Goal: Use online tool/utility

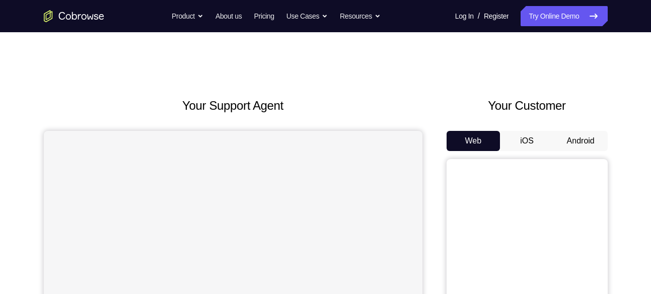
click at [582, 145] on button "Android" at bounding box center [581, 141] width 54 height 20
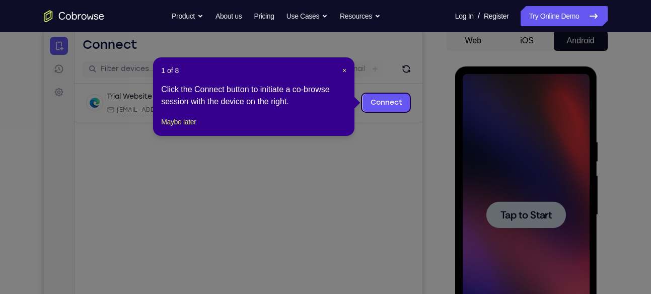
click at [532, 206] on icon at bounding box center [329, 147] width 658 height 294
click at [342, 67] on span "×" at bounding box center [344, 70] width 4 height 8
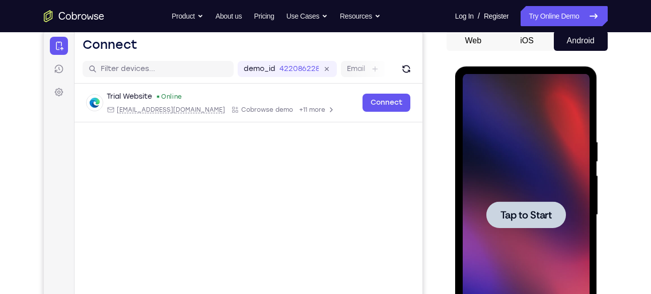
click at [521, 204] on div at bounding box center [526, 214] width 80 height 27
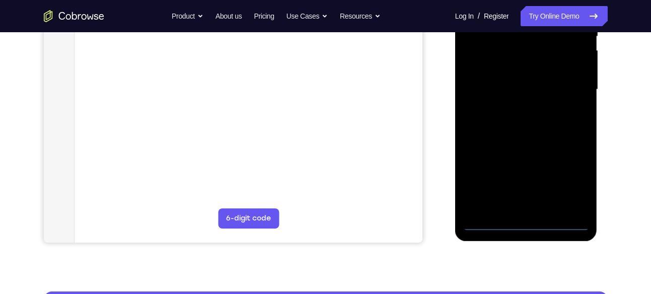
scroll to position [193, 0]
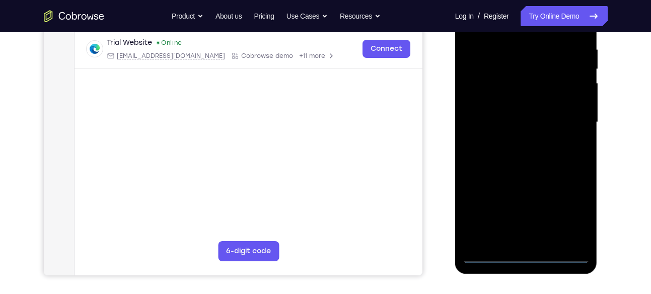
click at [524, 257] on div at bounding box center [525, 122] width 127 height 282
click at [528, 251] on div at bounding box center [525, 122] width 127 height 282
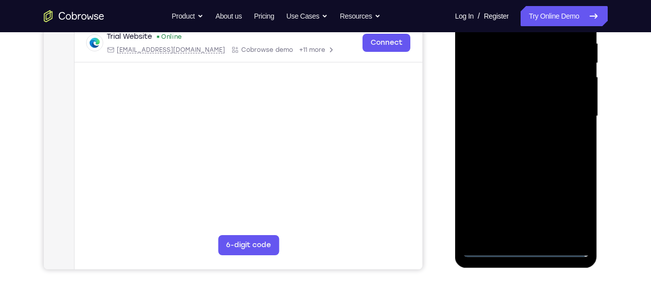
scroll to position [199, 0]
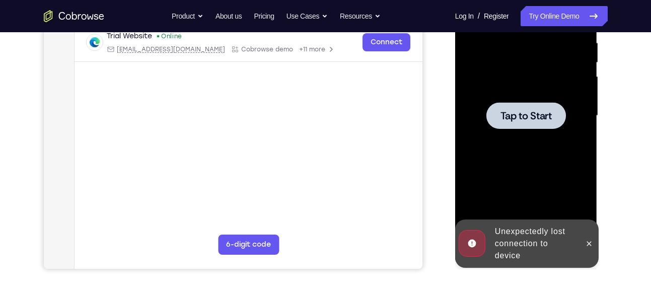
click at [529, 123] on div at bounding box center [526, 115] width 80 height 27
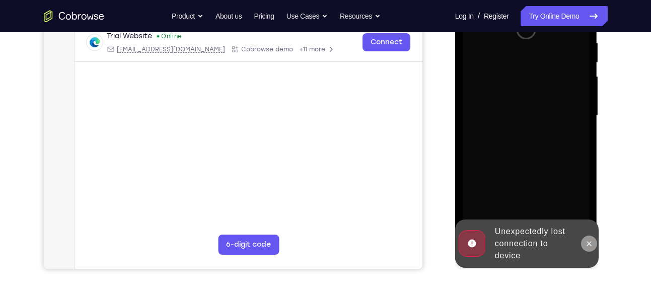
click at [590, 241] on icon at bounding box center [589, 244] width 8 height 8
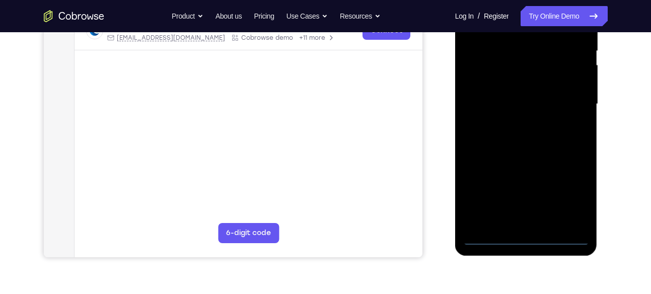
scroll to position [211, 0]
click at [527, 234] on div at bounding box center [525, 104] width 127 height 282
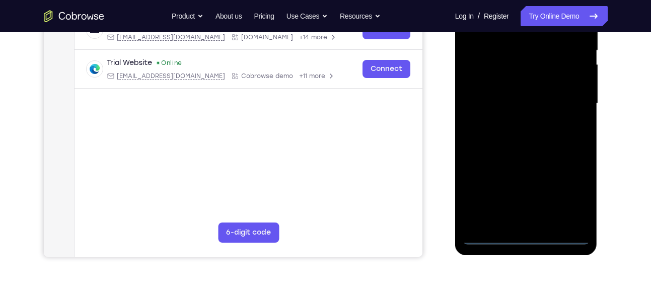
click at [575, 199] on div at bounding box center [525, 104] width 127 height 282
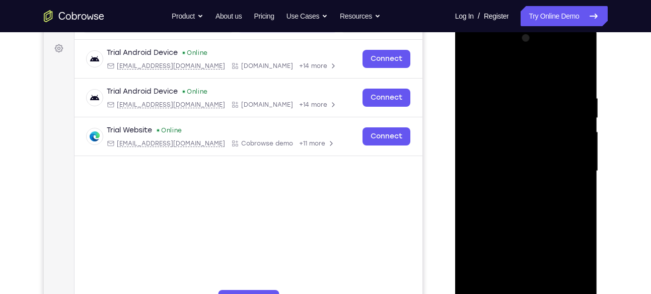
scroll to position [143, 0]
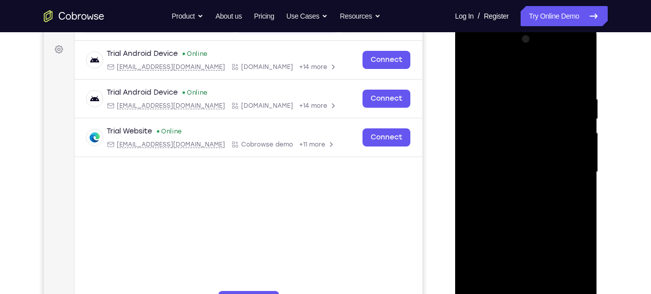
click at [490, 69] on div at bounding box center [525, 172] width 127 height 282
click at [573, 170] on div at bounding box center [525, 172] width 127 height 282
click at [511, 186] on div at bounding box center [525, 172] width 127 height 282
click at [499, 157] on div at bounding box center [525, 172] width 127 height 282
click at [486, 166] on div at bounding box center [525, 172] width 127 height 282
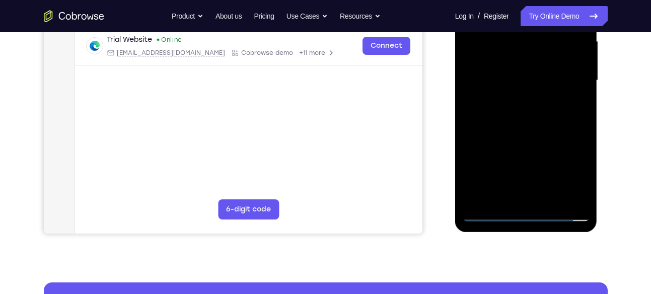
scroll to position [205, 0]
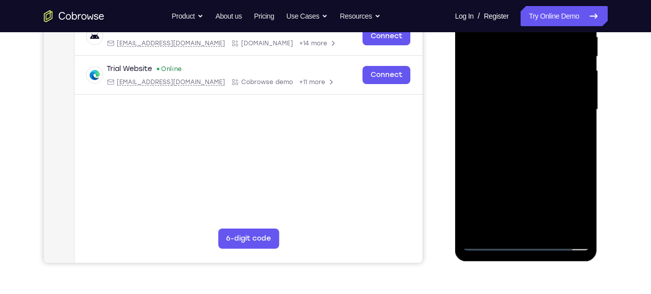
click at [522, 144] on div at bounding box center [525, 110] width 127 height 282
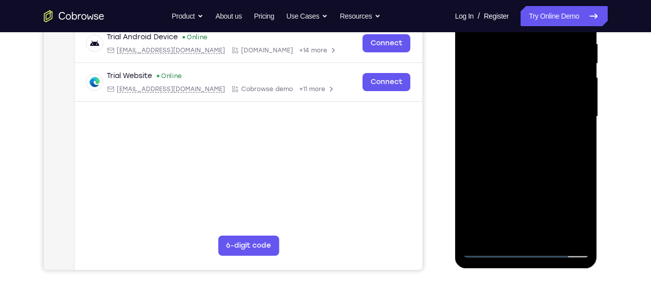
scroll to position [197, 0]
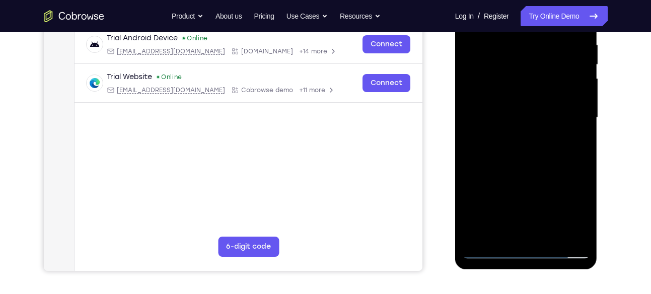
click at [548, 157] on div at bounding box center [525, 118] width 127 height 282
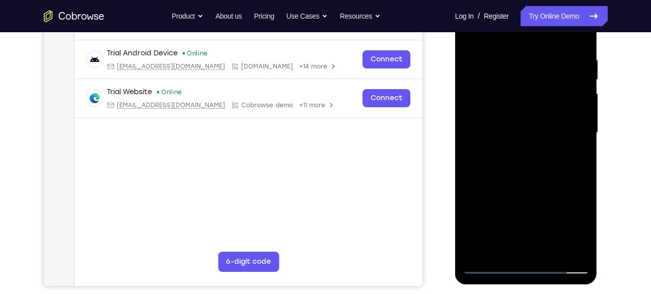
scroll to position [182, 0]
click at [506, 50] on div at bounding box center [525, 133] width 127 height 282
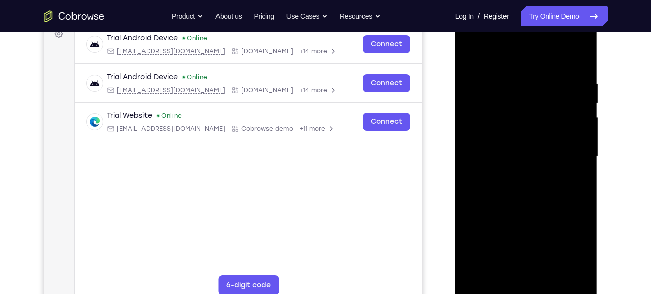
scroll to position [177, 0]
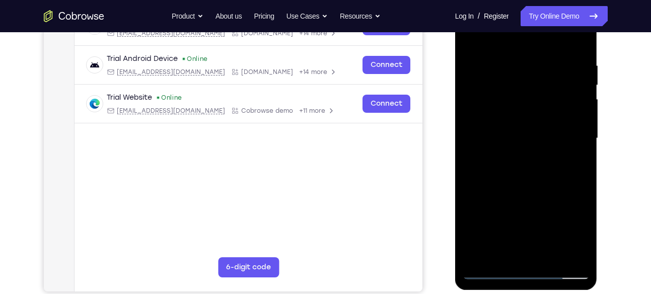
click at [566, 134] on div at bounding box center [525, 138] width 127 height 282
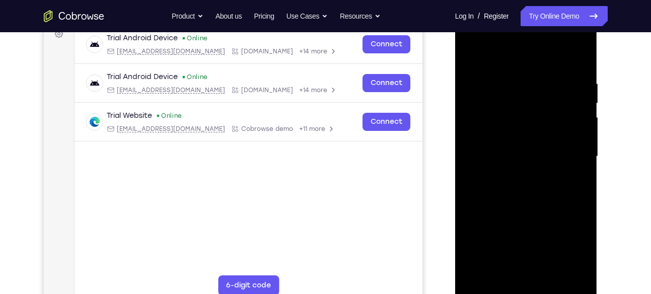
scroll to position [160, 0]
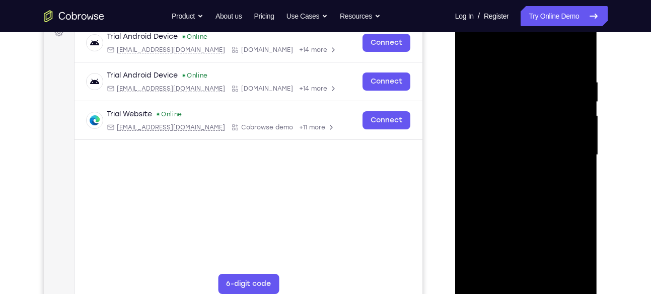
click at [559, 156] on div at bounding box center [525, 155] width 127 height 282
click at [560, 156] on div at bounding box center [525, 155] width 127 height 282
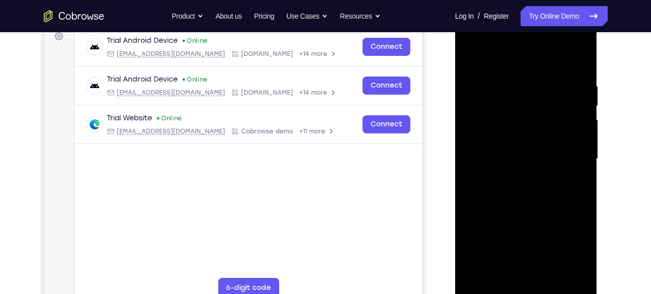
scroll to position [161, 0]
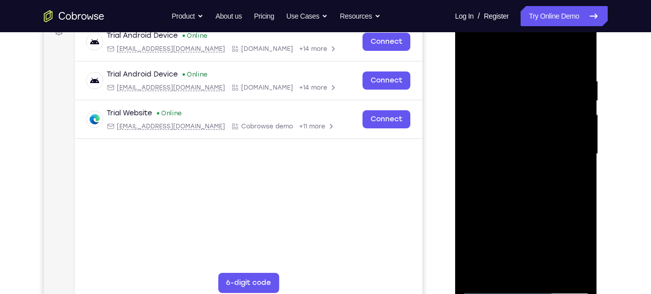
click at [471, 125] on div at bounding box center [525, 154] width 127 height 282
click at [468, 120] on div at bounding box center [525, 154] width 127 height 282
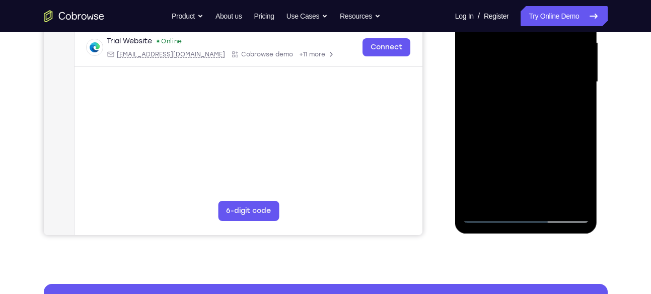
scroll to position [254, 0]
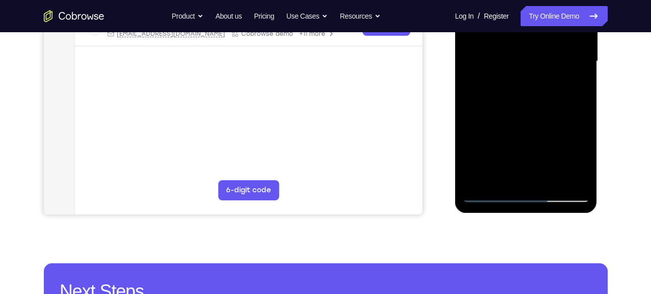
click at [503, 176] on div at bounding box center [525, 61] width 127 height 282
click at [576, 177] on div at bounding box center [525, 61] width 127 height 282
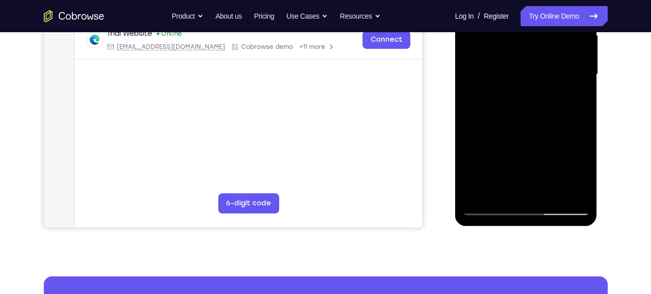
scroll to position [239, 0]
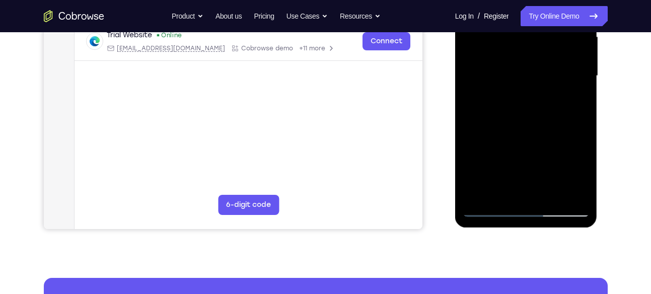
click at [485, 208] on div at bounding box center [525, 76] width 127 height 282
click at [573, 187] on div at bounding box center [525, 76] width 127 height 282
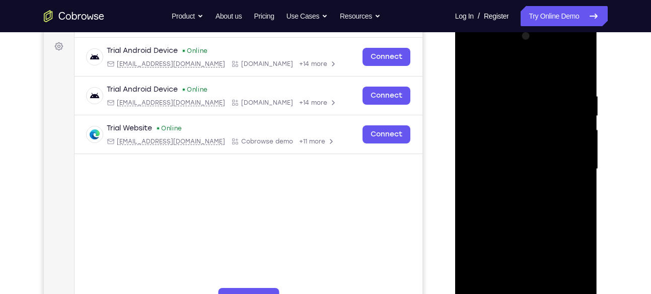
scroll to position [145, 0]
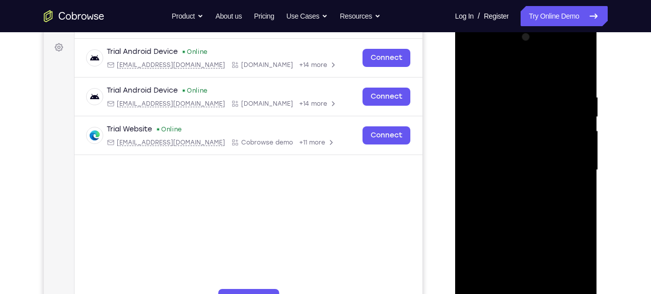
click at [577, 138] on div at bounding box center [525, 170] width 127 height 282
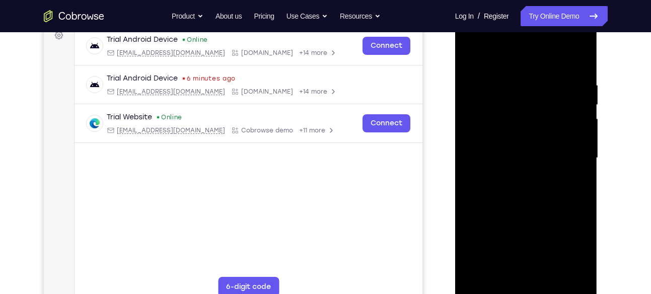
click at [551, 129] on div at bounding box center [525, 158] width 127 height 282
click at [533, 130] on div at bounding box center [525, 158] width 127 height 282
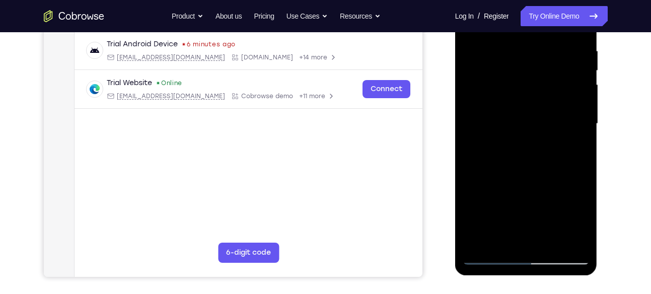
scroll to position [221, 0]
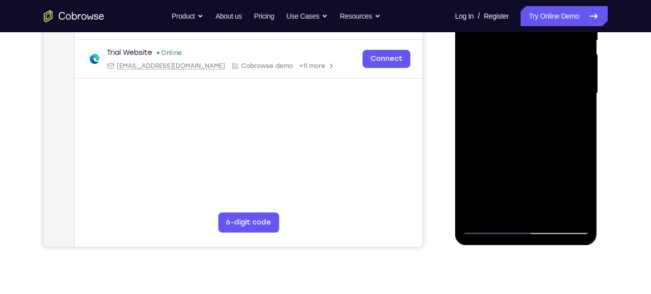
click at [471, 115] on div at bounding box center [525, 94] width 127 height 282
click at [541, 124] on div at bounding box center [525, 94] width 127 height 282
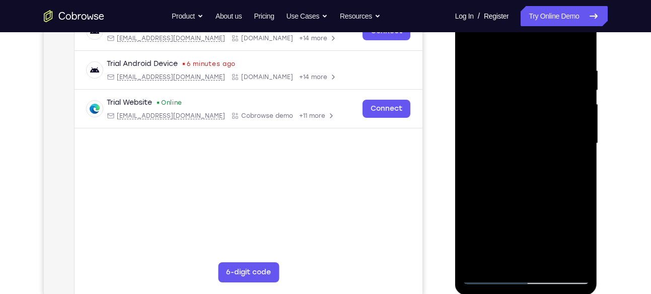
scroll to position [171, 0]
click at [541, 124] on div at bounding box center [525, 145] width 127 height 282
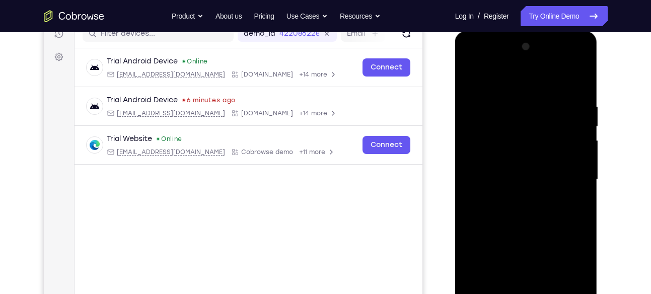
scroll to position [136, 0]
click at [581, 129] on div at bounding box center [525, 179] width 127 height 282
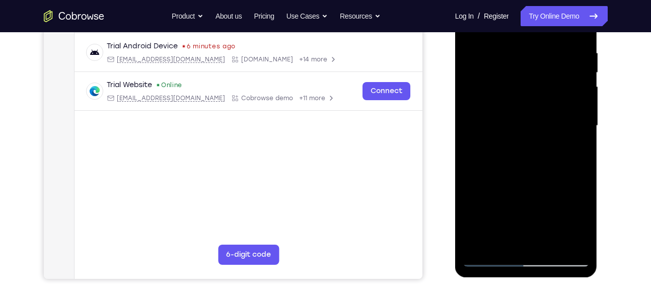
scroll to position [190, 0]
drag, startPoint x: 562, startPoint y: 79, endPoint x: 572, endPoint y: 118, distance: 40.5
click at [572, 118] on div at bounding box center [525, 125] width 127 height 282
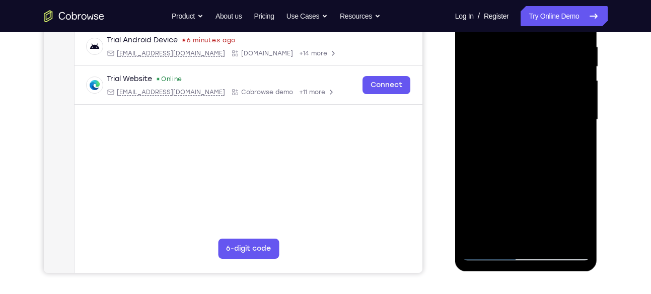
drag, startPoint x: 572, startPoint y: 112, endPoint x: 571, endPoint y: 118, distance: 6.1
click at [571, 118] on div at bounding box center [525, 120] width 127 height 282
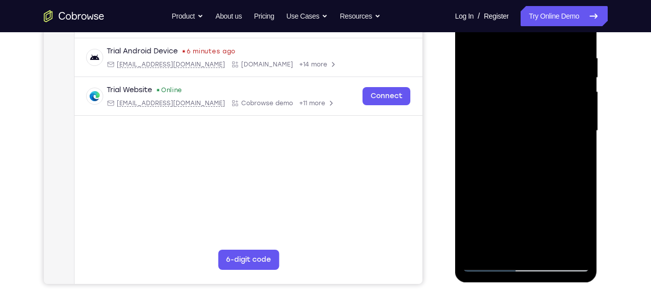
scroll to position [183, 0]
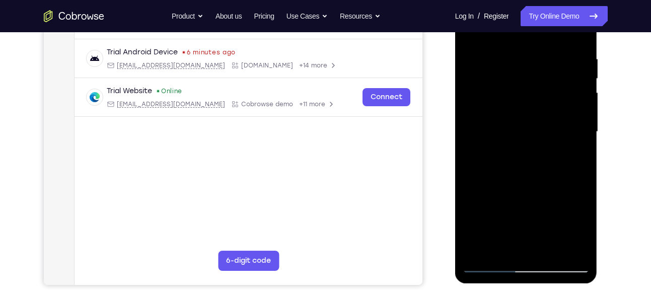
drag, startPoint x: 571, startPoint y: 130, endPoint x: 571, endPoint y: 122, distance: 8.1
click at [571, 122] on div at bounding box center [525, 132] width 127 height 282
click at [468, 110] on div at bounding box center [525, 132] width 127 height 282
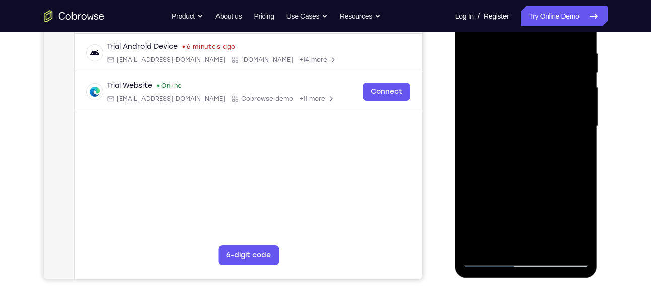
scroll to position [189, 0]
click at [564, 120] on div at bounding box center [525, 126] width 127 height 282
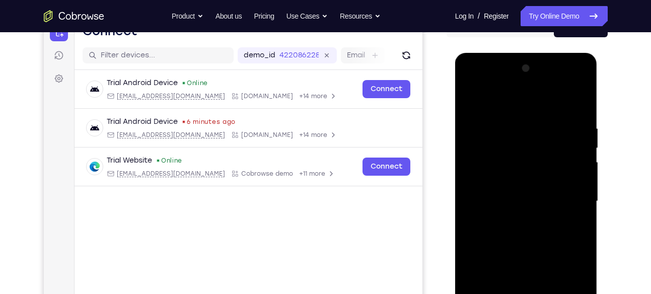
scroll to position [129, 0]
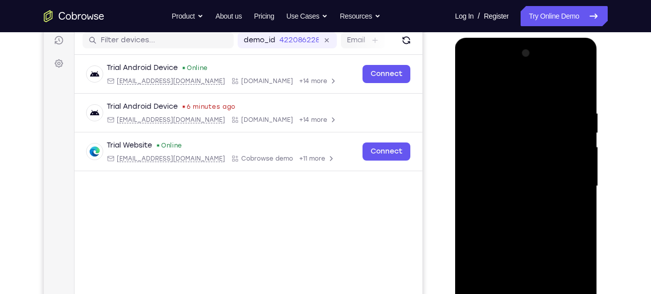
drag, startPoint x: 564, startPoint y: 180, endPoint x: 570, endPoint y: 136, distance: 44.2
click at [570, 136] on div at bounding box center [525, 186] width 127 height 282
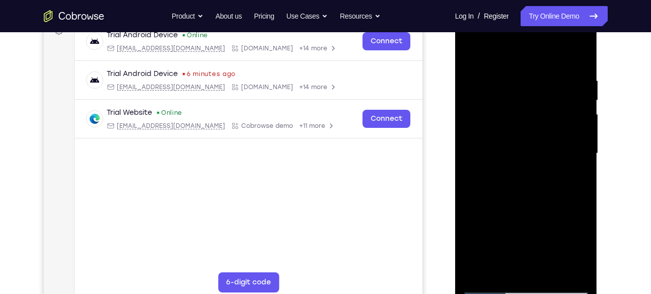
scroll to position [181, 0]
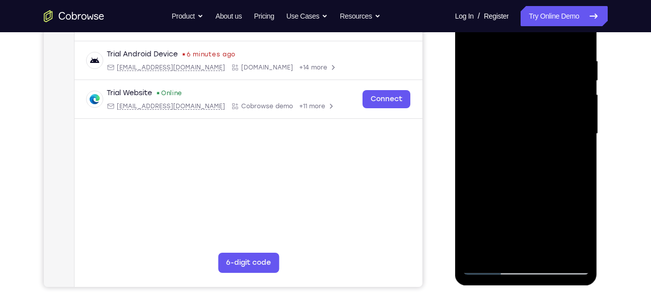
drag, startPoint x: 570, startPoint y: 84, endPoint x: 570, endPoint y: 156, distance: 71.5
click at [570, 156] on div at bounding box center [525, 134] width 127 height 282
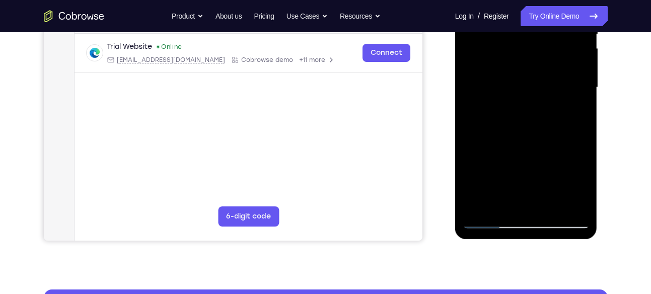
scroll to position [176, 0]
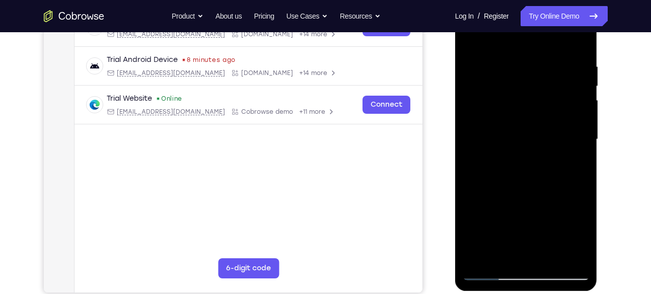
click at [466, 128] on div at bounding box center [525, 139] width 127 height 282
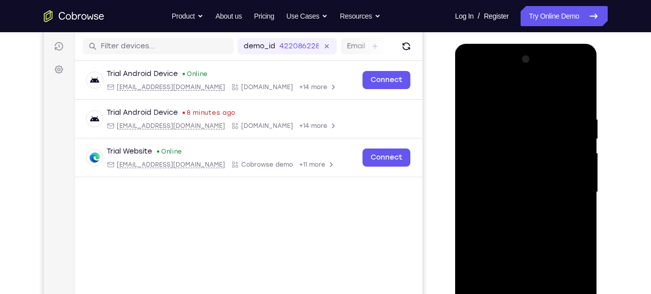
scroll to position [122, 0]
click at [472, 145] on div at bounding box center [525, 193] width 127 height 282
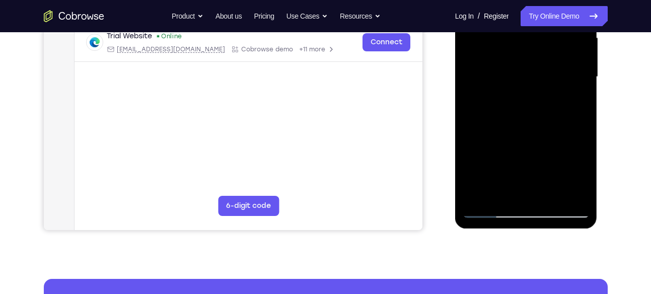
scroll to position [247, 0]
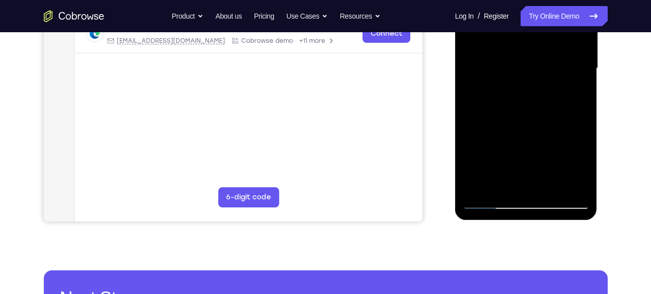
click at [565, 182] on div at bounding box center [525, 69] width 127 height 282
click at [576, 123] on div at bounding box center [525, 69] width 127 height 282
click at [564, 187] on div at bounding box center [525, 69] width 127 height 282
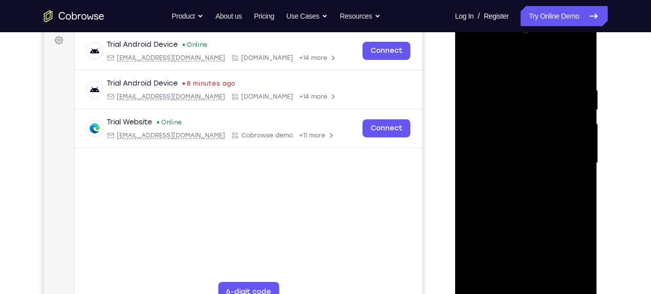
scroll to position [151, 0]
click at [568, 141] on div at bounding box center [525, 164] width 127 height 282
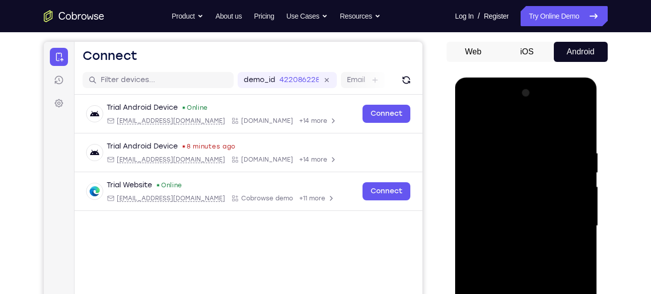
scroll to position [111, 0]
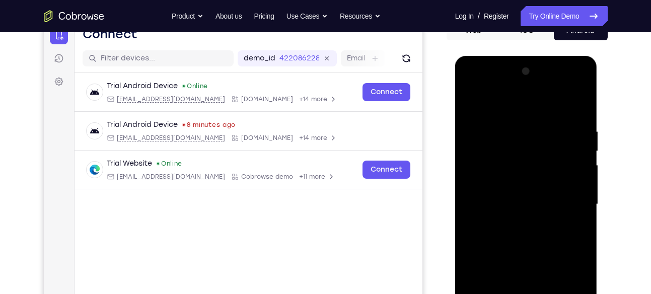
click at [577, 132] on div at bounding box center [525, 204] width 127 height 282
click at [583, 126] on div at bounding box center [525, 204] width 127 height 282
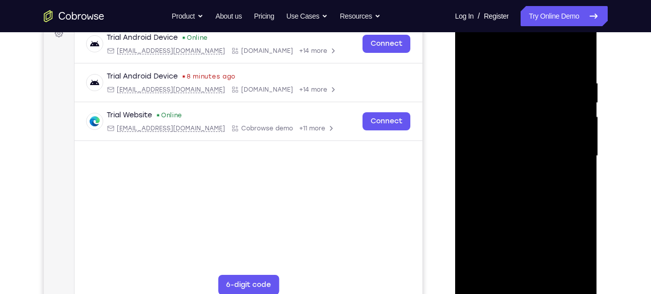
scroll to position [158, 0]
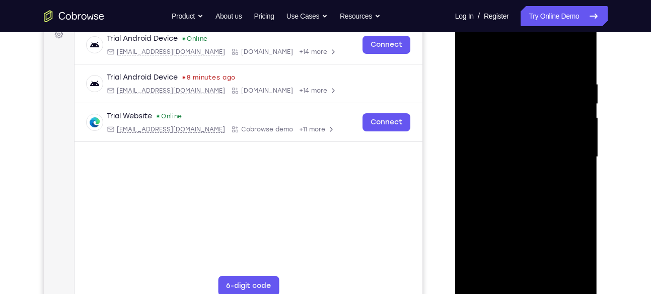
drag, startPoint x: 571, startPoint y: 102, endPoint x: 473, endPoint y: 152, distance: 110.7
click at [473, 152] on div at bounding box center [525, 157] width 127 height 282
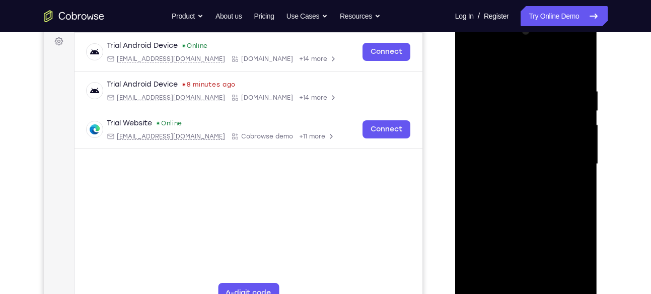
drag, startPoint x: 575, startPoint y: 151, endPoint x: 480, endPoint y: 141, distance: 95.1
click at [480, 141] on div at bounding box center [525, 164] width 127 height 282
drag, startPoint x: 575, startPoint y: 144, endPoint x: 477, endPoint y: 127, distance: 100.0
click at [477, 127] on div at bounding box center [525, 164] width 127 height 282
drag, startPoint x: 557, startPoint y: 134, endPoint x: 468, endPoint y: 118, distance: 90.4
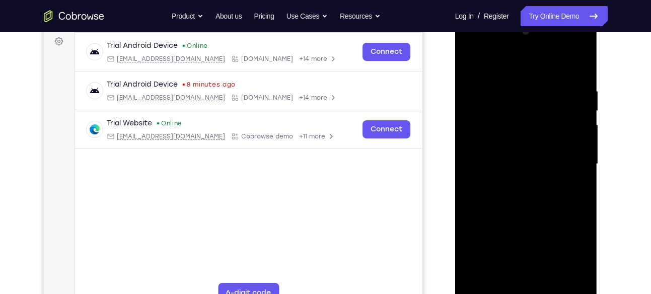
click at [468, 118] on div at bounding box center [525, 164] width 127 height 282
drag, startPoint x: 559, startPoint y: 130, endPoint x: 465, endPoint y: 133, distance: 93.7
click at [465, 133] on div at bounding box center [525, 164] width 127 height 282
drag, startPoint x: 562, startPoint y: 135, endPoint x: 445, endPoint y: 130, distance: 117.4
click at [455, 130] on html "Online web based iOS Simulators and Android Emulators. Run iPhone, iPad, Mobile…" at bounding box center [526, 167] width 143 height 302
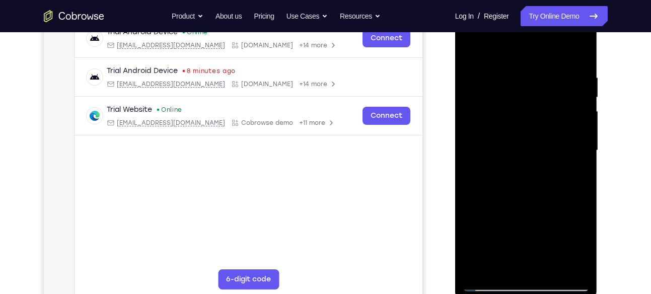
scroll to position [164, 0]
click at [555, 136] on div at bounding box center [525, 151] width 127 height 282
click at [559, 124] on div at bounding box center [525, 151] width 127 height 282
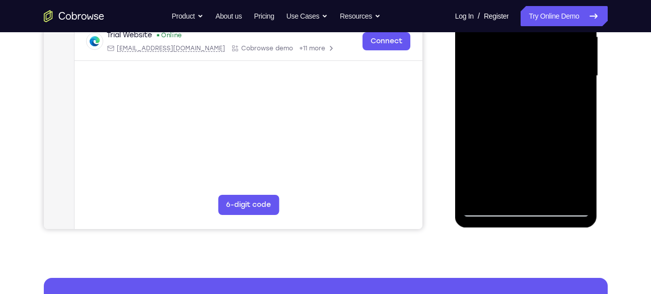
scroll to position [240, 0]
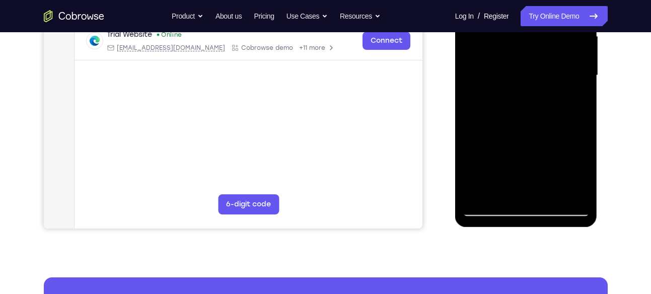
click at [559, 124] on div at bounding box center [525, 76] width 127 height 282
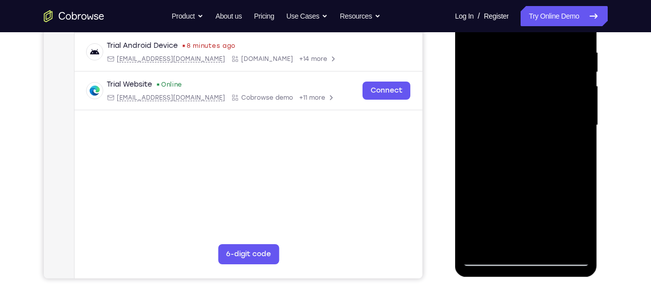
scroll to position [189, 0]
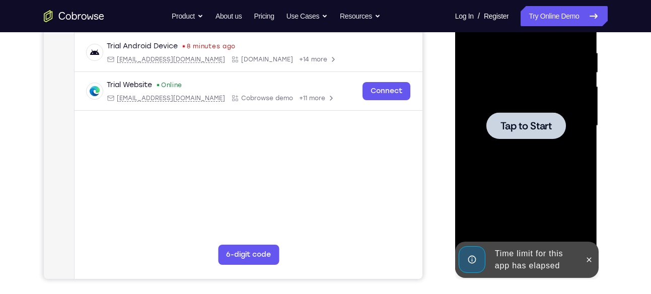
click at [559, 124] on div at bounding box center [526, 125] width 80 height 27
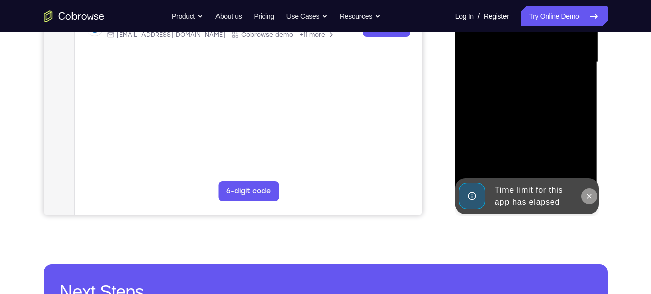
scroll to position [252, 0]
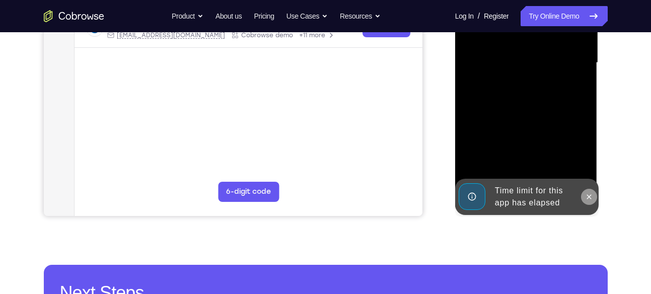
click at [585, 194] on icon at bounding box center [589, 197] width 8 height 8
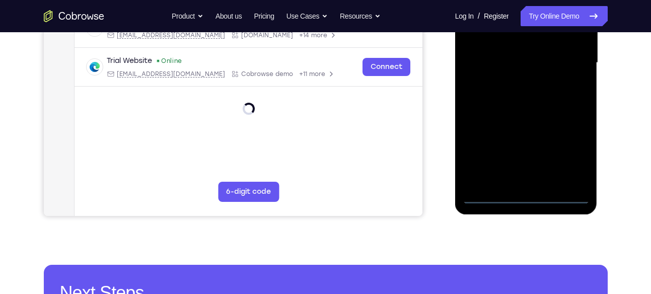
click at [524, 193] on div at bounding box center [525, 63] width 127 height 282
click at [575, 158] on div at bounding box center [525, 63] width 127 height 282
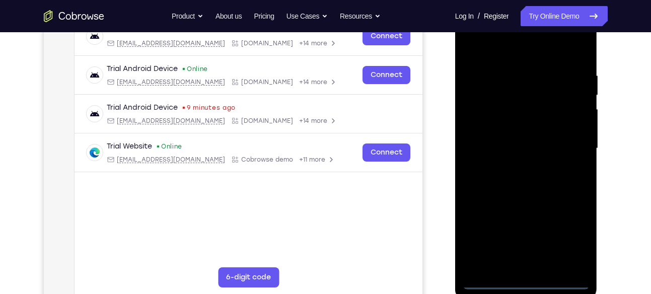
scroll to position [166, 0]
click at [487, 49] on div at bounding box center [525, 149] width 127 height 282
click at [564, 138] on div at bounding box center [525, 149] width 127 height 282
click at [515, 168] on div at bounding box center [525, 149] width 127 height 282
click at [516, 141] on div at bounding box center [525, 149] width 127 height 282
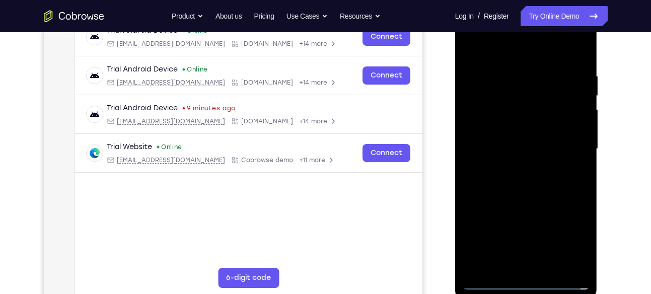
click at [502, 147] on div at bounding box center [525, 149] width 127 height 282
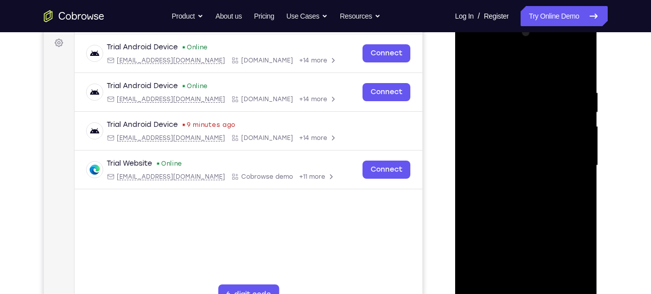
scroll to position [148, 0]
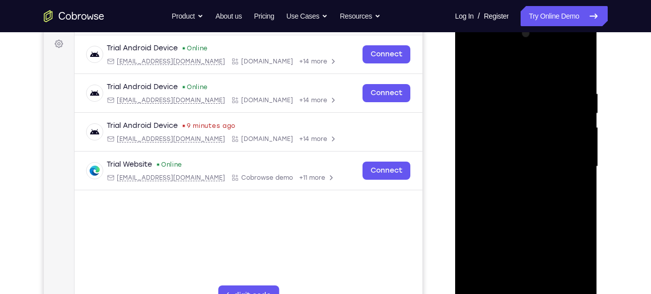
click at [512, 94] on div at bounding box center [525, 167] width 127 height 282
click at [530, 214] on div at bounding box center [525, 167] width 127 height 282
click at [509, 90] on div at bounding box center [525, 167] width 127 height 282
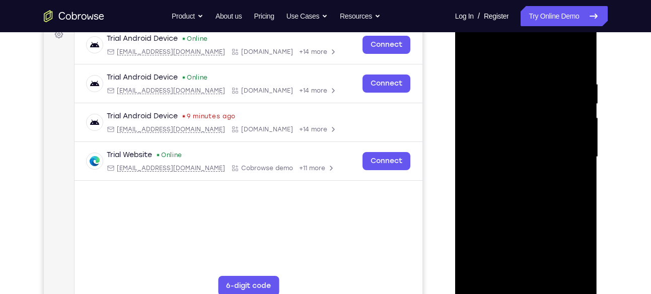
scroll to position [164, 0]
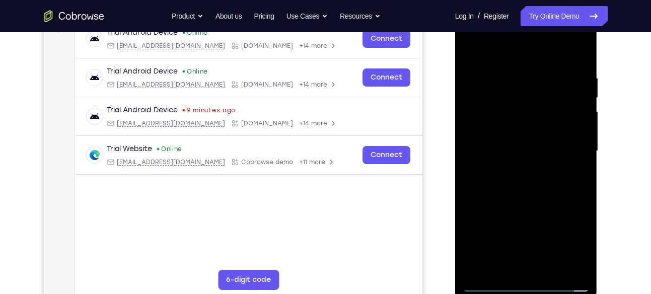
click at [567, 53] on div at bounding box center [525, 151] width 127 height 282
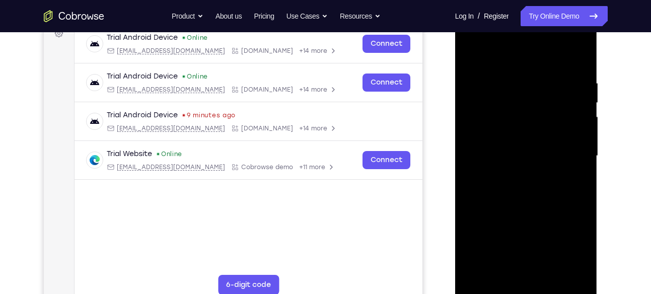
scroll to position [171, 0]
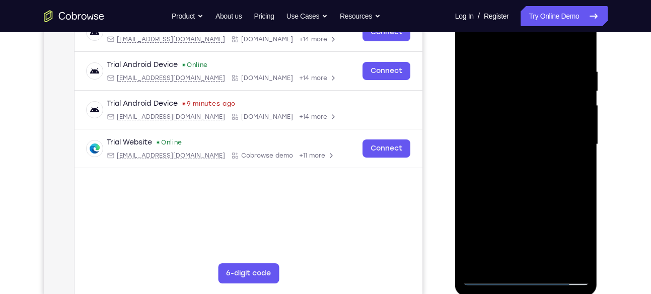
click at [576, 140] on div at bounding box center [525, 145] width 127 height 282
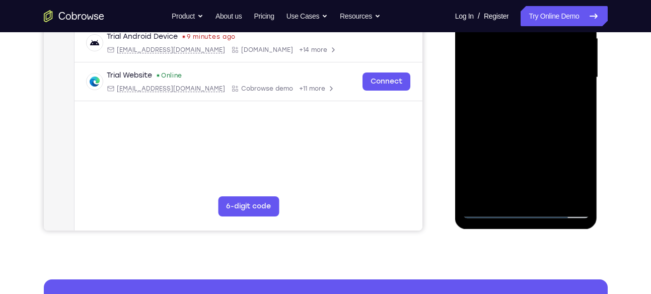
scroll to position [238, 0]
click at [580, 192] on div at bounding box center [525, 77] width 127 height 282
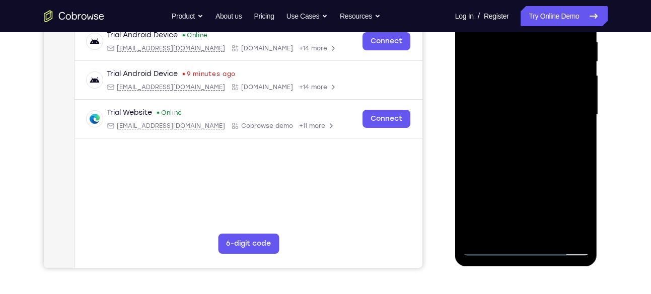
scroll to position [199, 0]
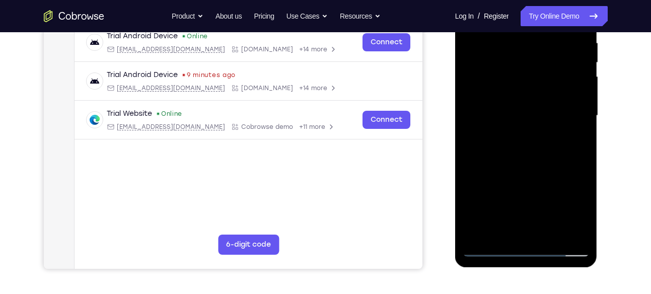
click at [468, 113] on div at bounding box center [525, 116] width 127 height 282
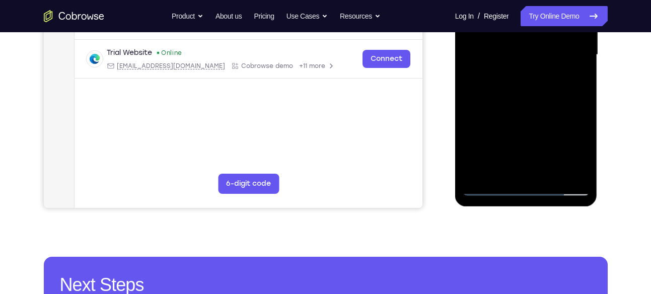
scroll to position [262, 0]
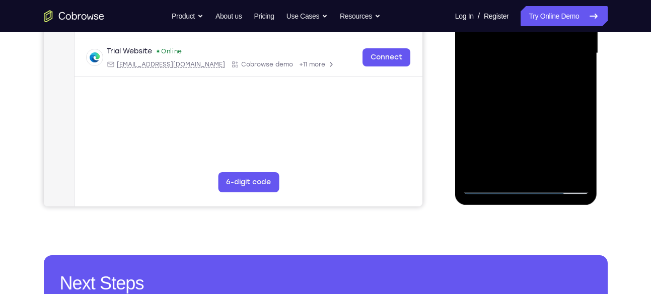
click at [566, 168] on div at bounding box center [525, 53] width 127 height 282
click at [580, 114] on div at bounding box center [525, 53] width 127 height 282
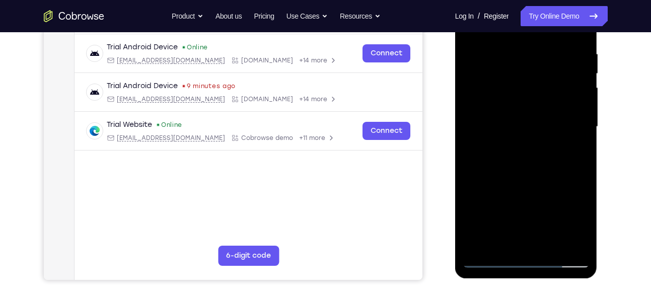
click at [580, 114] on div at bounding box center [525, 127] width 127 height 282
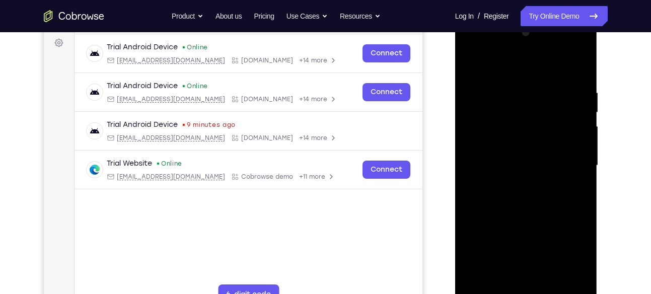
scroll to position [149, 0]
drag, startPoint x: 580, startPoint y: 226, endPoint x: 487, endPoint y: 112, distance: 147.4
click at [487, 112] on div at bounding box center [525, 166] width 127 height 282
drag, startPoint x: 563, startPoint y: 121, endPoint x: 468, endPoint y: 116, distance: 95.8
click at [468, 116] on div at bounding box center [525, 166] width 127 height 282
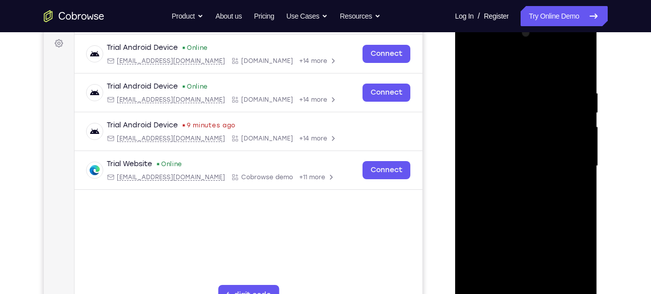
drag, startPoint x: 570, startPoint y: 117, endPoint x: 471, endPoint y: 114, distance: 99.2
click at [471, 114] on div at bounding box center [525, 166] width 127 height 282
drag, startPoint x: 567, startPoint y: 135, endPoint x: 485, endPoint y: 127, distance: 82.4
click at [485, 127] on div at bounding box center [525, 166] width 127 height 282
drag, startPoint x: 571, startPoint y: 126, endPoint x: 481, endPoint y: 126, distance: 89.6
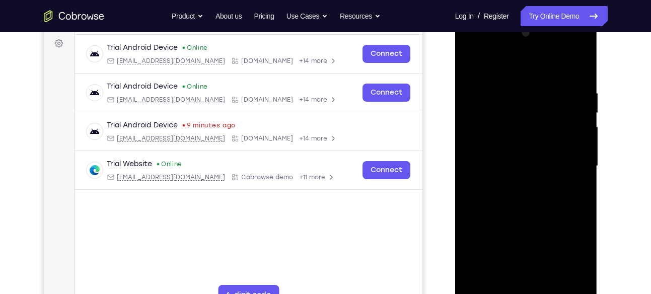
click at [481, 126] on div at bounding box center [525, 166] width 127 height 282
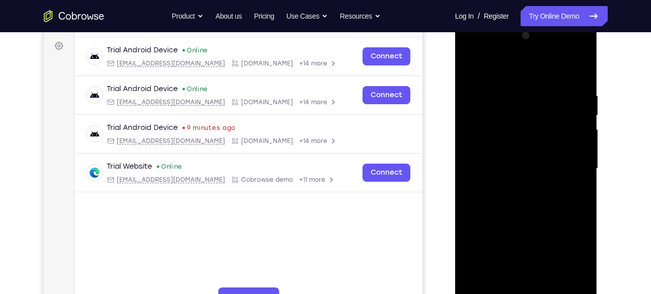
scroll to position [145, 0]
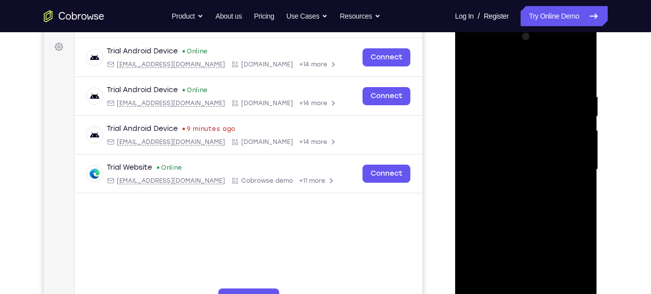
drag, startPoint x: 532, startPoint y: 137, endPoint x: 444, endPoint y: 120, distance: 89.6
click at [455, 120] on html "Online web based iOS Simulators and Android Emulators. Run iPhone, iPad, Mobile…" at bounding box center [526, 172] width 143 height 302
drag, startPoint x: 555, startPoint y: 129, endPoint x: 479, endPoint y: 125, distance: 76.1
click at [479, 125] on div at bounding box center [525, 170] width 127 height 282
drag, startPoint x: 498, startPoint y: 129, endPoint x: 589, endPoint y: 141, distance: 91.5
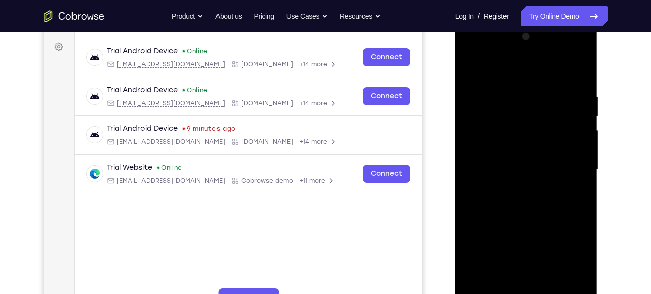
click at [589, 141] on div at bounding box center [525, 170] width 127 height 282
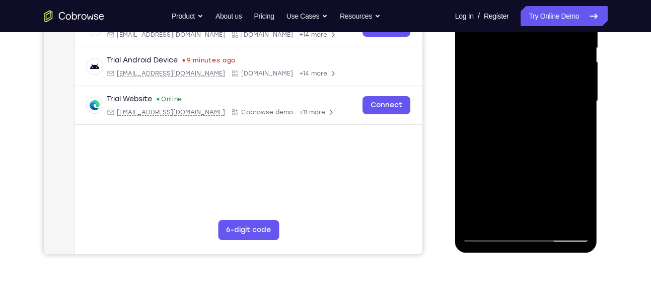
scroll to position [211, 0]
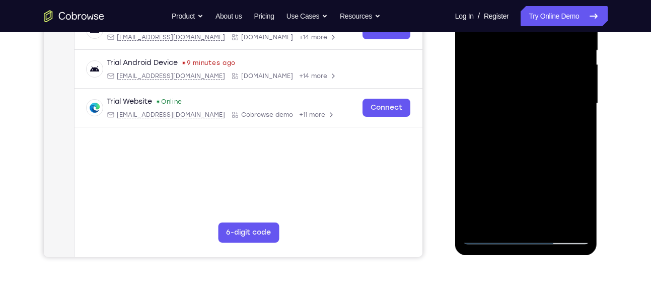
click at [579, 114] on div at bounding box center [525, 104] width 127 height 282
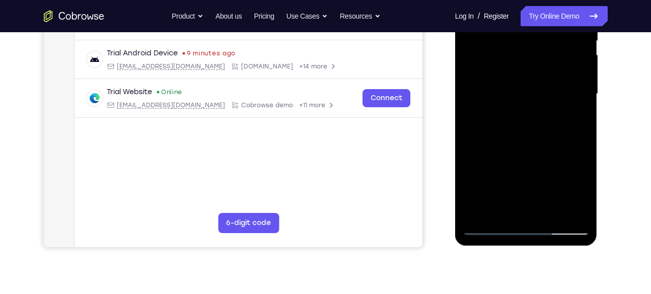
scroll to position [215, 0]
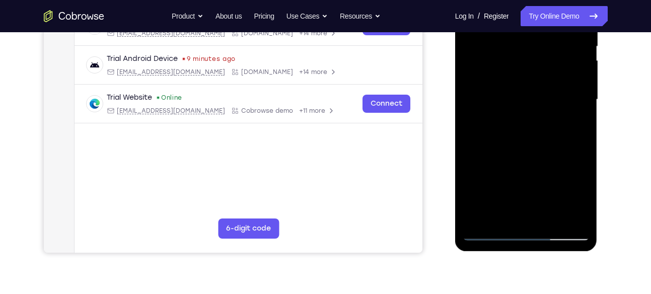
click at [579, 114] on div at bounding box center [525, 100] width 127 height 282
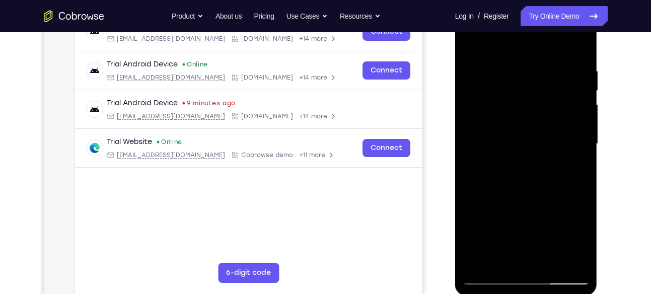
scroll to position [171, 0]
drag, startPoint x: 579, startPoint y: 155, endPoint x: 482, endPoint y: 104, distance: 110.1
click at [482, 104] on div at bounding box center [525, 145] width 127 height 282
drag, startPoint x: 569, startPoint y: 119, endPoint x: 476, endPoint y: 113, distance: 93.8
click at [476, 113] on div at bounding box center [525, 145] width 127 height 282
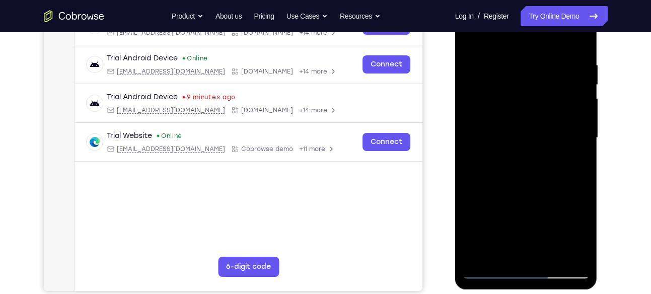
scroll to position [179, 0]
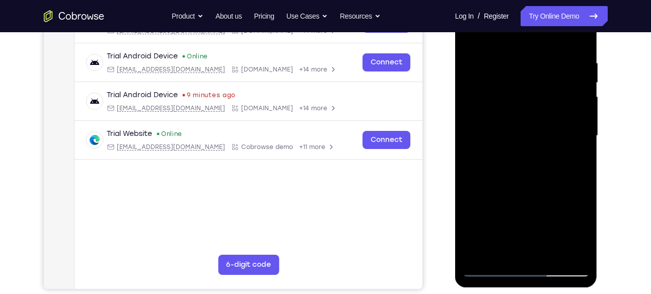
drag, startPoint x: 564, startPoint y: 130, endPoint x: 481, endPoint y: 126, distance: 82.6
click at [481, 126] on div at bounding box center [525, 136] width 127 height 282
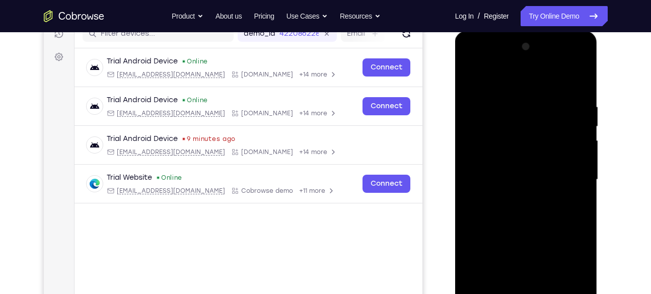
scroll to position [133, 0]
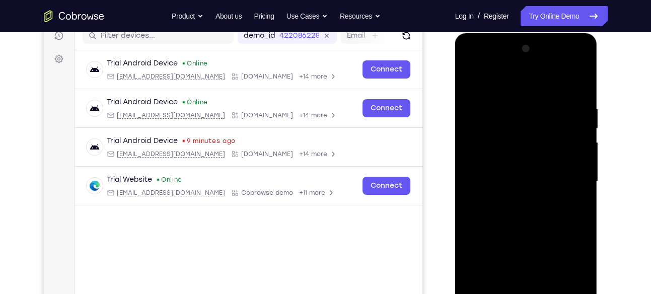
click at [579, 83] on div at bounding box center [525, 182] width 127 height 282
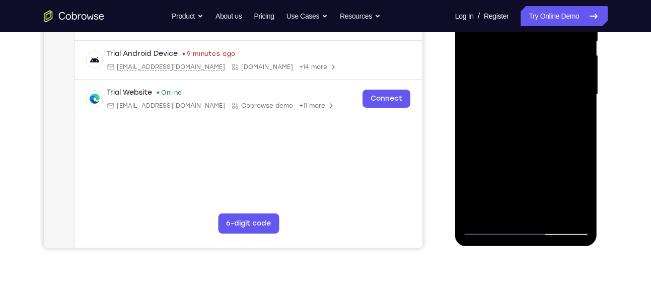
scroll to position [221, 0]
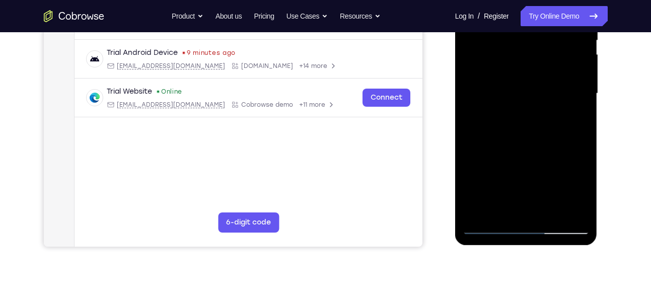
drag, startPoint x: 573, startPoint y: 36, endPoint x: 570, endPoint y: 81, distance: 44.9
click at [570, 81] on div at bounding box center [525, 94] width 127 height 282
drag, startPoint x: 524, startPoint y: 150, endPoint x: 533, endPoint y: 33, distance: 118.1
click at [533, 33] on div at bounding box center [525, 94] width 127 height 282
drag, startPoint x: 531, startPoint y: 163, endPoint x: 530, endPoint y: 22, distance: 140.4
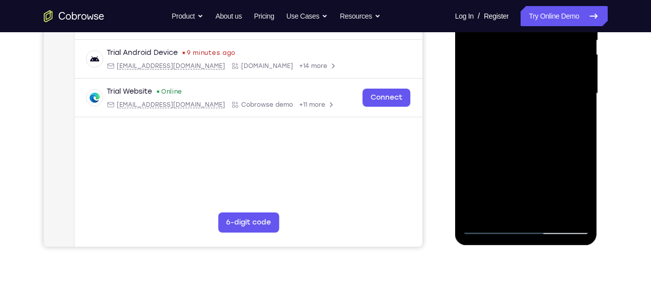
click at [530, 22] on div at bounding box center [525, 94] width 127 height 282
drag, startPoint x: 529, startPoint y: 148, endPoint x: 533, endPoint y: 28, distance: 120.4
click at [533, 28] on div at bounding box center [525, 94] width 127 height 282
drag, startPoint x: 544, startPoint y: 156, endPoint x: 538, endPoint y: 20, distance: 136.0
click at [538, 20] on div at bounding box center [525, 94] width 127 height 282
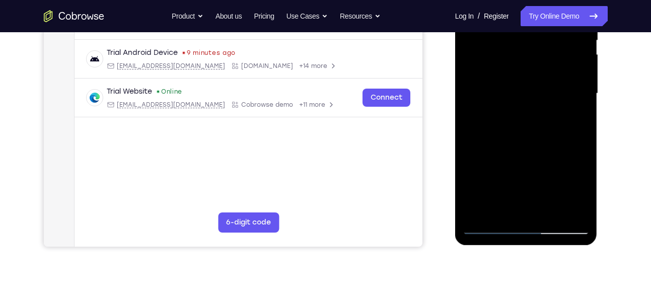
drag, startPoint x: 531, startPoint y: 177, endPoint x: 529, endPoint y: 149, distance: 27.8
click at [529, 149] on div at bounding box center [525, 94] width 127 height 282
click at [471, 69] on div at bounding box center [525, 94] width 127 height 282
drag, startPoint x: 509, startPoint y: 165, endPoint x: 511, endPoint y: 56, distance: 108.2
click at [511, 56] on div at bounding box center [525, 94] width 127 height 282
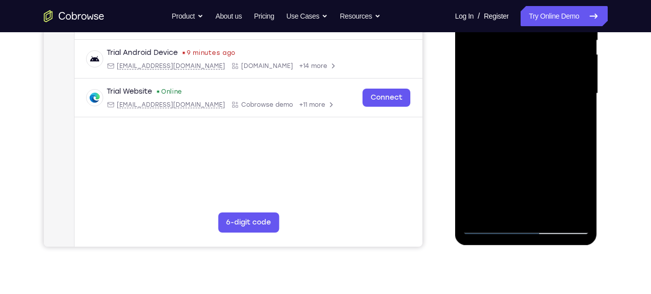
drag, startPoint x: 532, startPoint y: 163, endPoint x: 534, endPoint y: 53, distance: 109.7
click at [534, 53] on div at bounding box center [525, 94] width 127 height 282
drag, startPoint x: 537, startPoint y: 174, endPoint x: 534, endPoint y: 44, distance: 129.9
click at [534, 44] on div at bounding box center [525, 94] width 127 height 282
drag, startPoint x: 544, startPoint y: 171, endPoint x: 547, endPoint y: 26, distance: 144.5
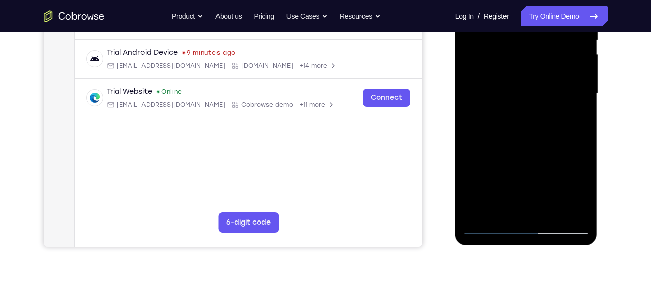
click at [547, 26] on div at bounding box center [525, 94] width 127 height 282
drag, startPoint x: 537, startPoint y: 179, endPoint x: 532, endPoint y: 29, distance: 149.6
click at [532, 29] on div at bounding box center [525, 94] width 127 height 282
drag, startPoint x: 532, startPoint y: 137, endPoint x: 534, endPoint y: 109, distance: 28.2
click at [534, 109] on div at bounding box center [525, 94] width 127 height 282
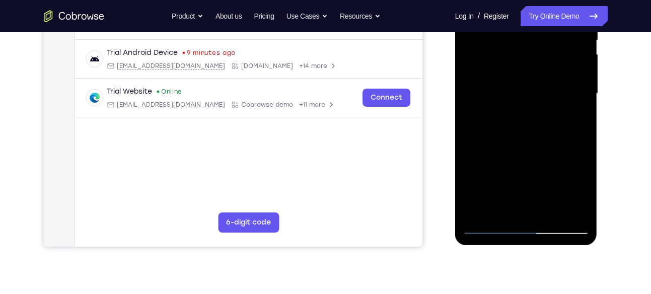
click at [580, 124] on div at bounding box center [525, 94] width 127 height 282
drag, startPoint x: 538, startPoint y: 161, endPoint x: 529, endPoint y: 36, distance: 125.1
click at [529, 36] on div at bounding box center [525, 94] width 127 height 282
drag, startPoint x: 534, startPoint y: 173, endPoint x: 537, endPoint y: 26, distance: 146.5
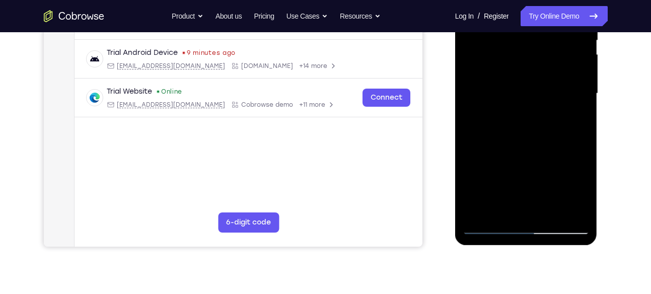
click at [537, 26] on div at bounding box center [525, 94] width 127 height 282
drag, startPoint x: 533, startPoint y: 168, endPoint x: 534, endPoint y: 47, distance: 121.3
click at [534, 47] on div at bounding box center [525, 94] width 127 height 282
drag, startPoint x: 524, startPoint y: 189, endPoint x: 531, endPoint y: 85, distance: 104.9
click at [531, 85] on div at bounding box center [525, 94] width 127 height 282
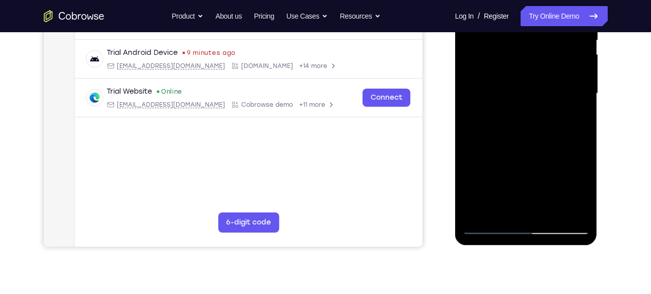
drag, startPoint x: 518, startPoint y: 156, endPoint x: 526, endPoint y: 96, distance: 60.4
click at [526, 96] on div at bounding box center [525, 94] width 127 height 282
drag, startPoint x: 569, startPoint y: 93, endPoint x: 569, endPoint y: 122, distance: 29.2
click at [569, 122] on div at bounding box center [525, 94] width 127 height 282
click at [580, 88] on div at bounding box center [525, 94] width 127 height 282
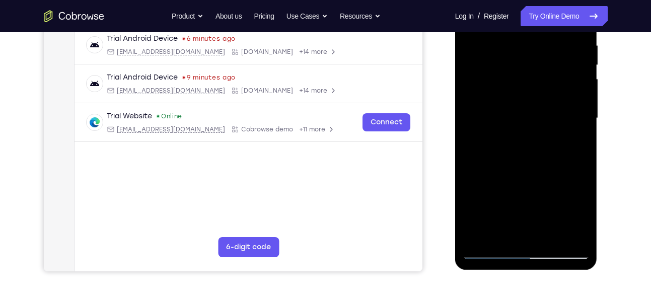
scroll to position [196, 0]
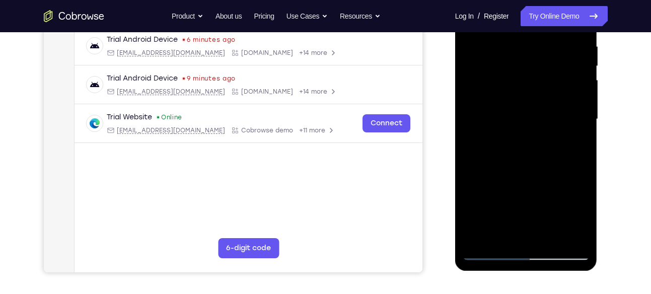
click at [576, 115] on div at bounding box center [525, 119] width 127 height 282
click at [581, 110] on div at bounding box center [525, 119] width 127 height 282
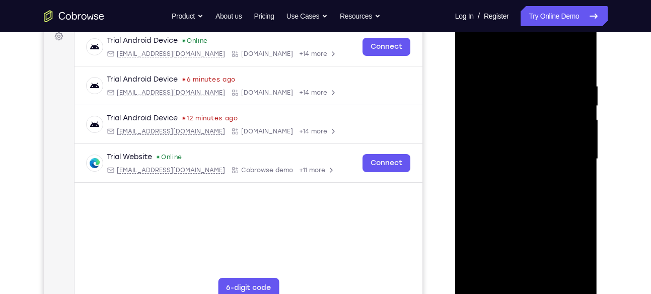
scroll to position [156, 0]
click at [577, 142] on div at bounding box center [525, 160] width 127 height 282
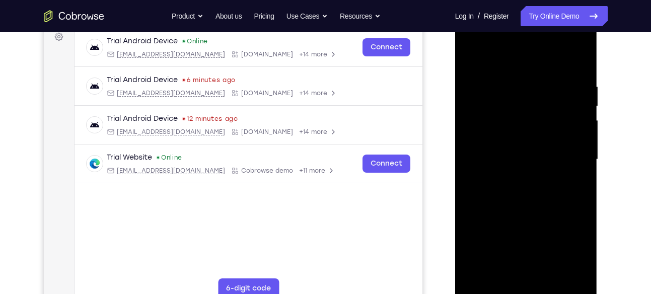
click at [577, 142] on div at bounding box center [525, 160] width 127 height 282
drag, startPoint x: 531, startPoint y: 183, endPoint x: 534, endPoint y: 30, distance: 153.5
click at [534, 30] on div at bounding box center [525, 160] width 127 height 282
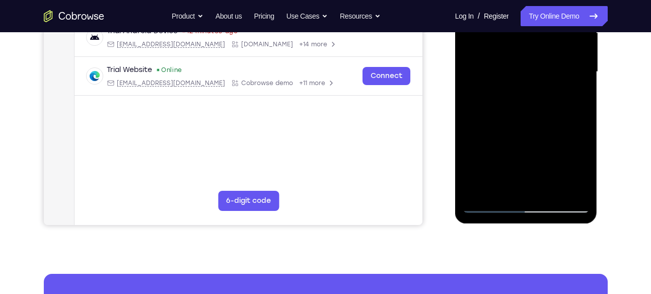
scroll to position [249, 0]
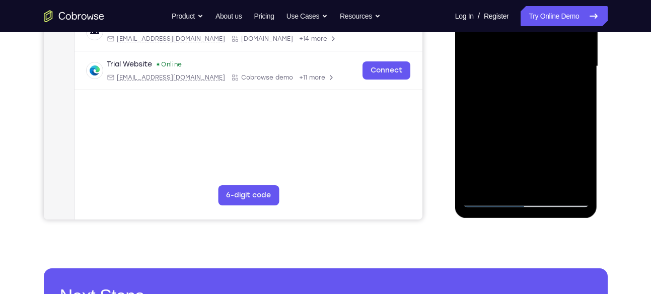
click at [551, 183] on div at bounding box center [525, 67] width 127 height 282
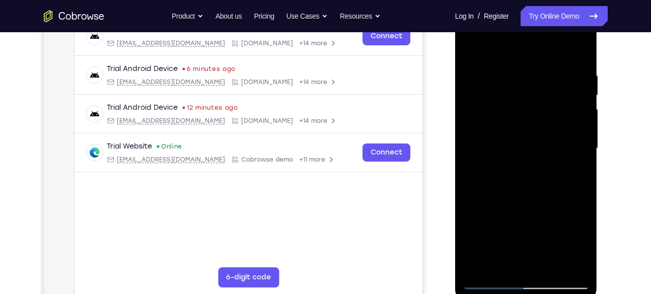
scroll to position [167, 0]
click at [515, 197] on div at bounding box center [525, 148] width 127 height 282
click at [554, 132] on div at bounding box center [525, 148] width 127 height 282
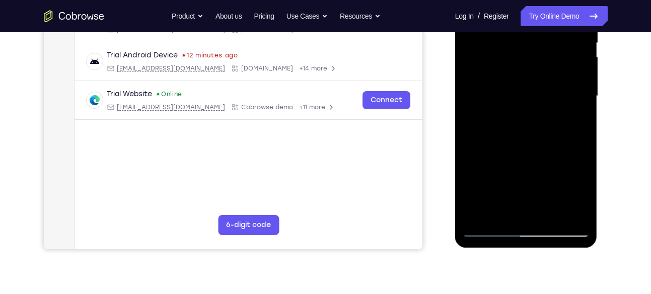
scroll to position [234, 0]
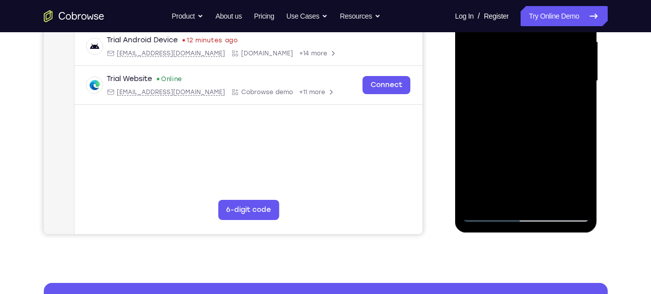
click at [511, 176] on div at bounding box center [525, 81] width 127 height 282
click at [536, 176] on div at bounding box center [525, 81] width 127 height 282
click at [507, 105] on div at bounding box center [525, 81] width 127 height 282
click at [518, 160] on div at bounding box center [525, 81] width 127 height 282
click at [536, 161] on div at bounding box center [525, 81] width 127 height 282
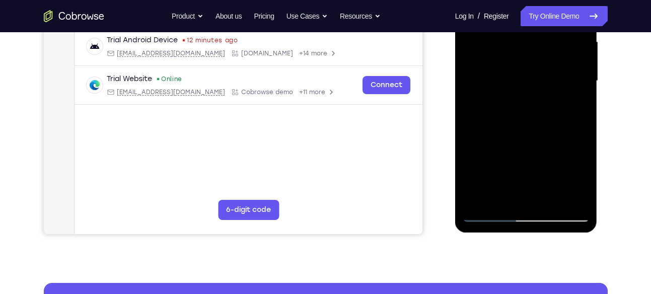
click at [506, 85] on div at bounding box center [525, 81] width 127 height 282
click at [488, 212] on div at bounding box center [525, 81] width 127 height 282
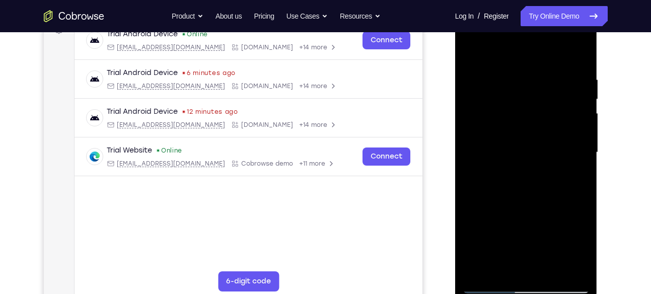
scroll to position [160, 0]
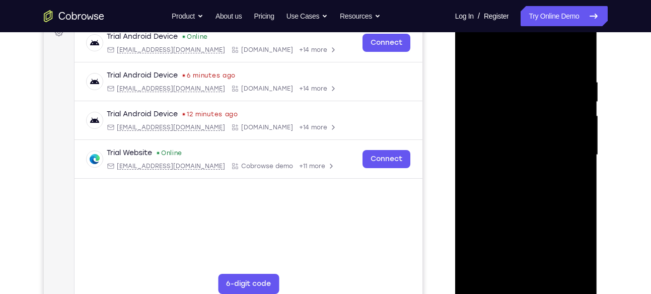
click at [477, 50] on div at bounding box center [525, 155] width 127 height 282
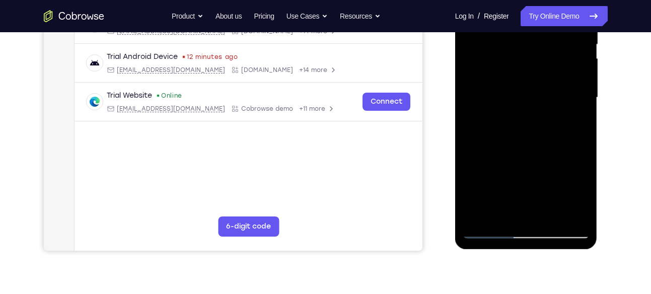
scroll to position [221, 0]
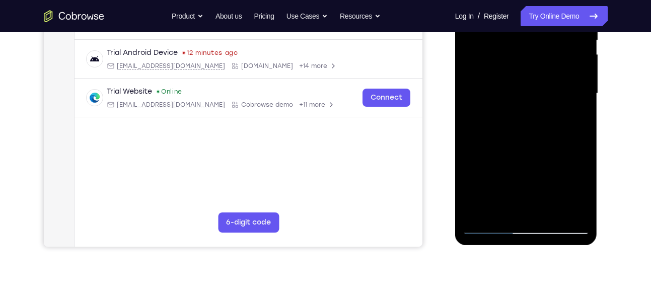
click at [503, 214] on div at bounding box center [525, 94] width 127 height 282
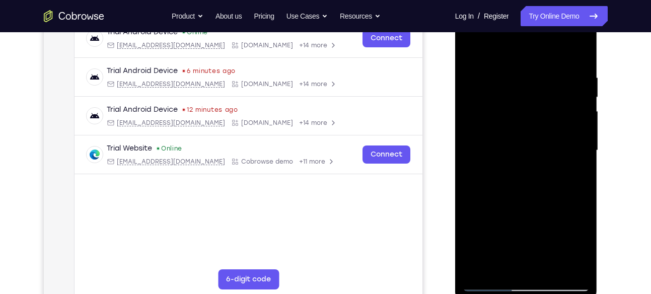
scroll to position [164, 0]
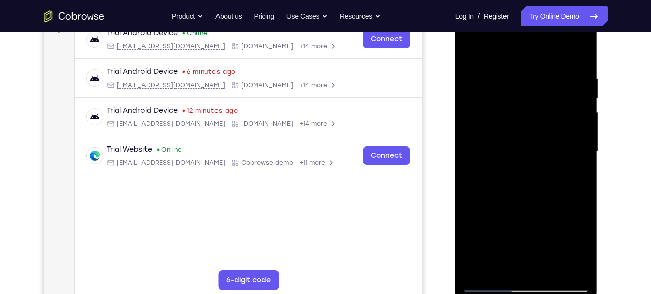
click at [512, 48] on div at bounding box center [525, 152] width 127 height 282
click at [505, 80] on div at bounding box center [525, 152] width 127 height 282
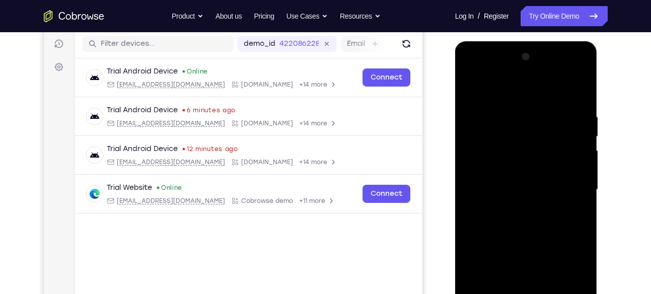
scroll to position [123, 0]
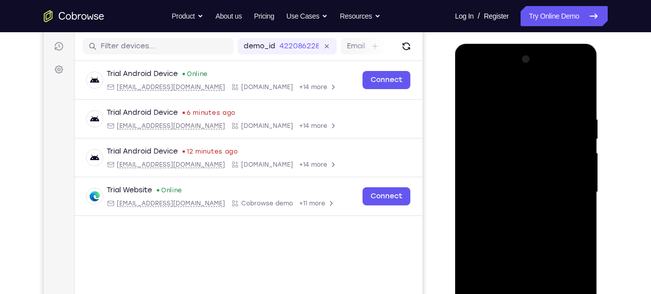
click at [482, 103] on div at bounding box center [525, 192] width 127 height 282
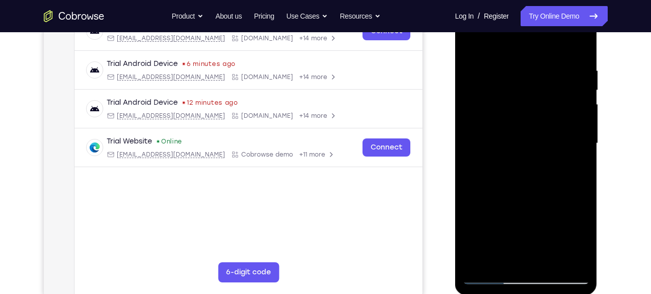
scroll to position [181, 0]
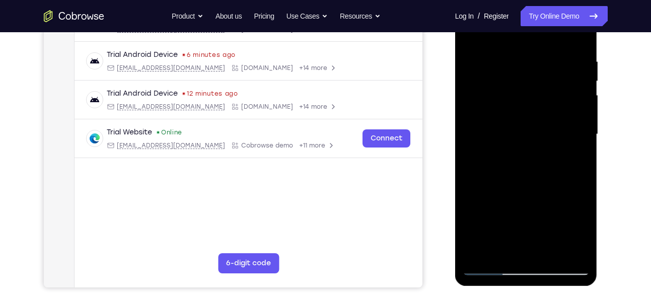
click at [563, 126] on div at bounding box center [525, 134] width 127 height 282
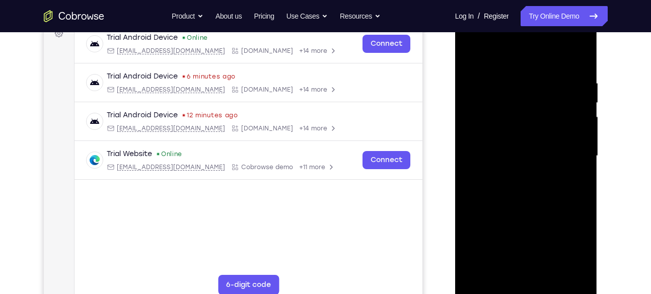
scroll to position [155, 0]
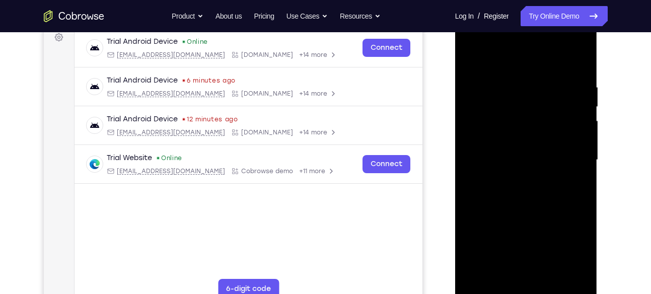
click at [481, 73] on div at bounding box center [525, 160] width 127 height 282
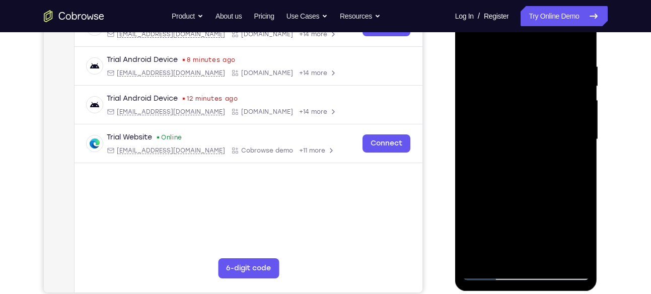
scroll to position [180, 0]
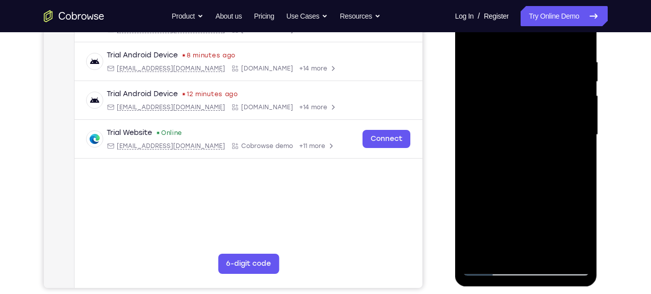
click at [576, 135] on div at bounding box center [525, 135] width 127 height 282
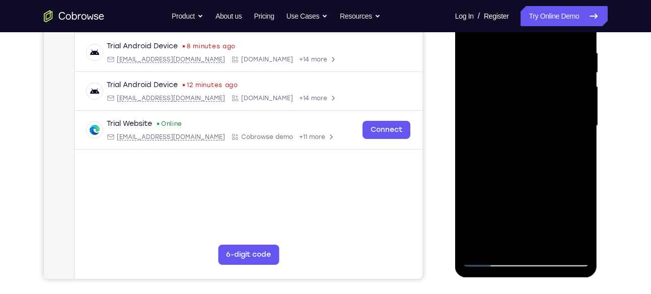
scroll to position [131, 0]
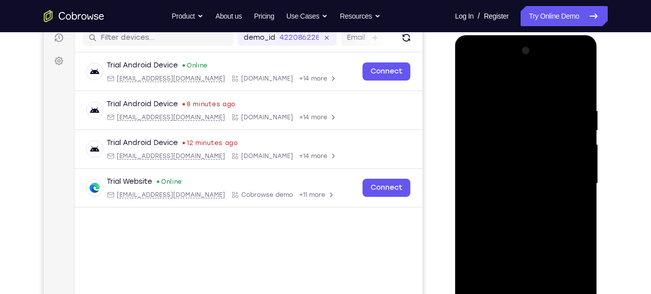
click at [472, 81] on div at bounding box center [525, 184] width 127 height 282
click at [574, 82] on div at bounding box center [525, 184] width 127 height 282
click at [498, 81] on div at bounding box center [525, 184] width 127 height 282
drag, startPoint x: 543, startPoint y: 155, endPoint x: 538, endPoint y: 210, distance: 55.6
click at [538, 210] on div at bounding box center [525, 184] width 127 height 282
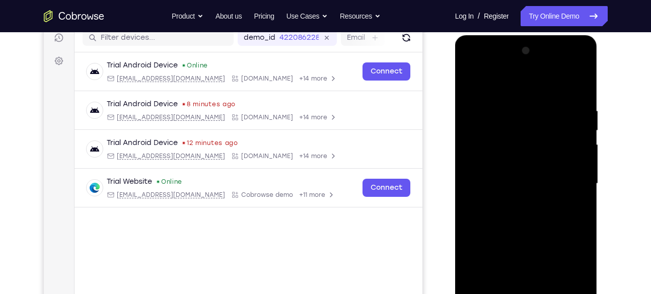
click at [473, 101] on div at bounding box center [525, 184] width 127 height 282
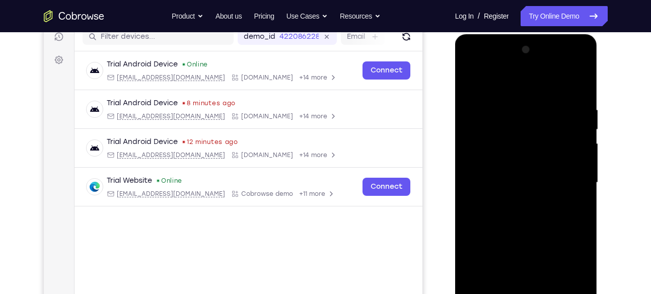
click at [576, 83] on div at bounding box center [525, 183] width 127 height 282
click at [560, 81] on div at bounding box center [525, 183] width 127 height 282
click at [563, 79] on div at bounding box center [525, 183] width 127 height 282
click at [475, 109] on div at bounding box center [525, 183] width 127 height 282
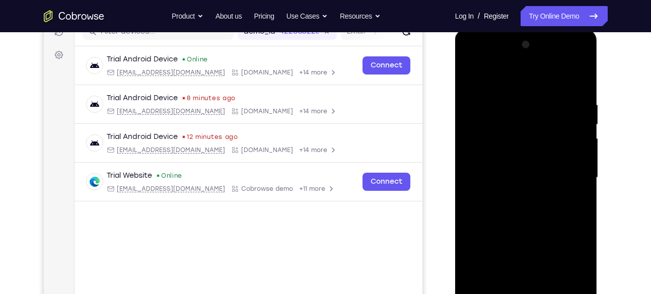
scroll to position [136, 0]
click at [558, 133] on div at bounding box center [525, 179] width 127 height 282
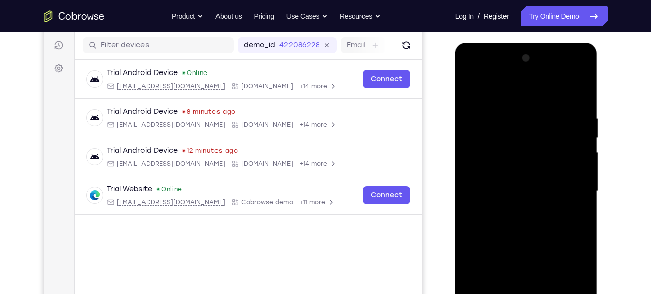
scroll to position [124, 0]
click at [473, 117] on div at bounding box center [525, 191] width 127 height 282
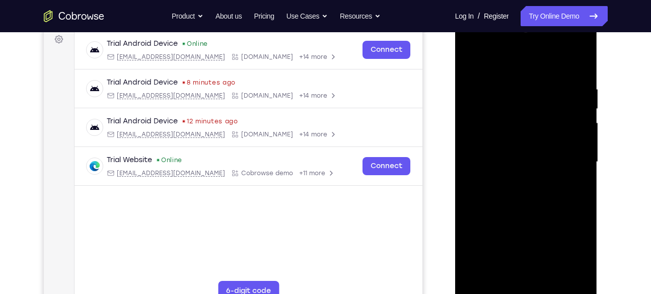
scroll to position [154, 0]
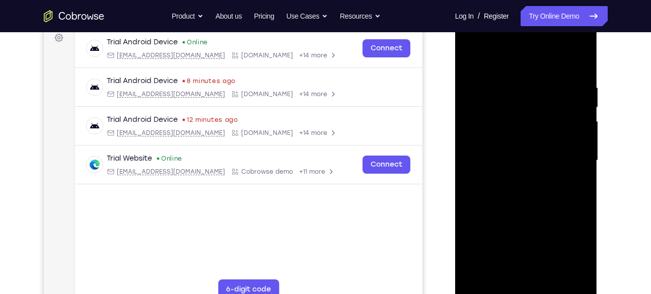
click at [582, 130] on div at bounding box center [525, 161] width 127 height 282
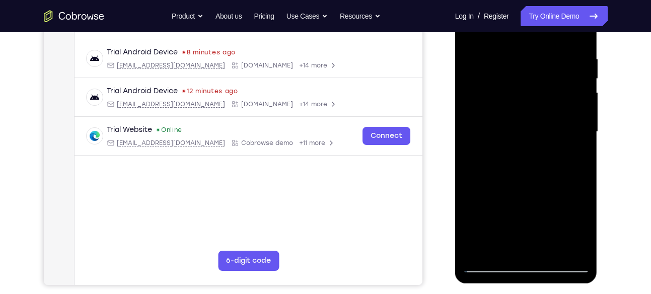
scroll to position [183, 0]
click at [476, 150] on div at bounding box center [525, 132] width 127 height 282
click at [578, 109] on div at bounding box center [525, 132] width 127 height 282
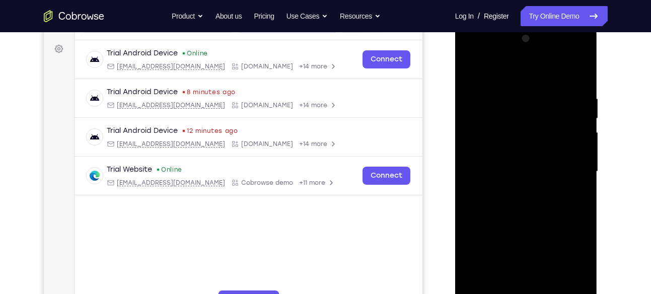
scroll to position [142, 0]
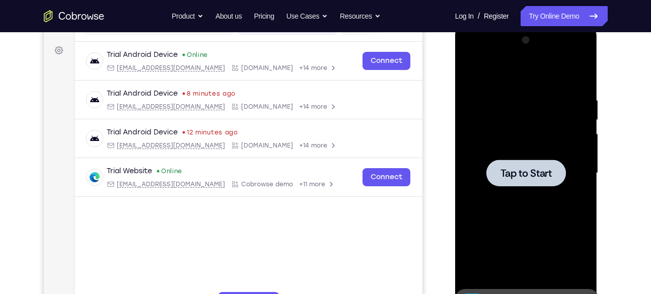
click at [560, 25] on div "Tap to Start" at bounding box center [526, 25] width 142 height 0
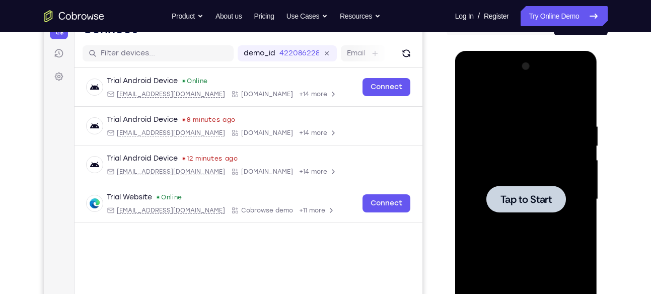
scroll to position [87, 0]
